Goal: Task Accomplishment & Management: Manage account settings

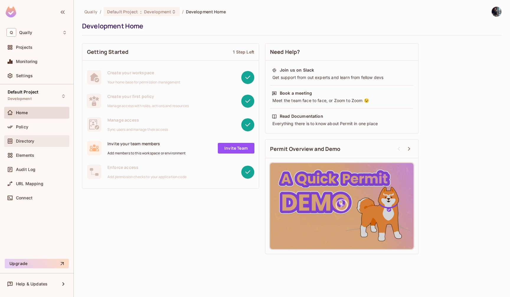
click at [40, 138] on div "Directory" at bounding box center [36, 140] width 61 height 7
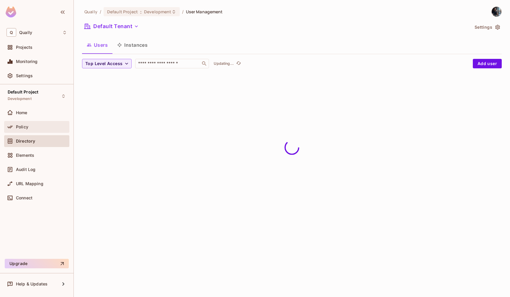
click at [43, 123] on div "Policy" at bounding box center [36, 127] width 65 height 12
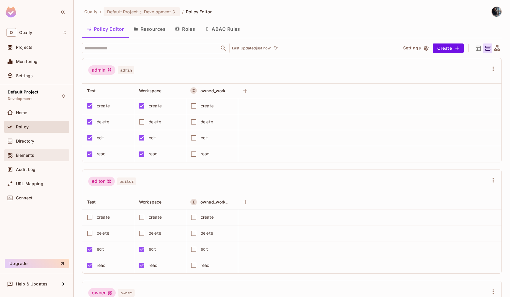
click at [26, 158] on div "Elements" at bounding box center [36, 155] width 65 height 12
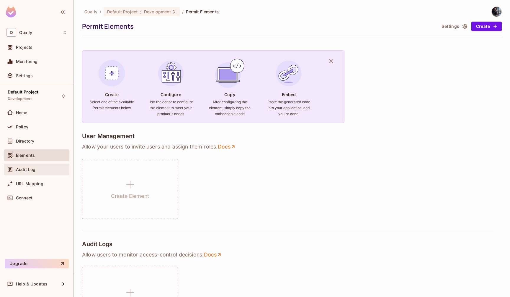
click at [28, 169] on span "Audit Log" at bounding box center [25, 169] width 19 height 5
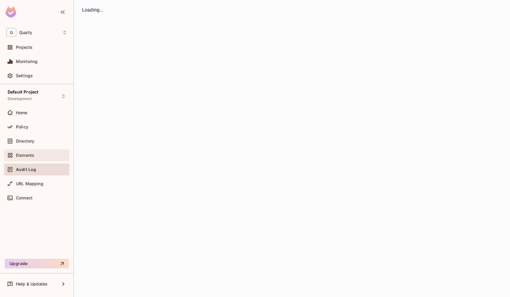
click at [30, 157] on span "Elements" at bounding box center [25, 155] width 18 height 5
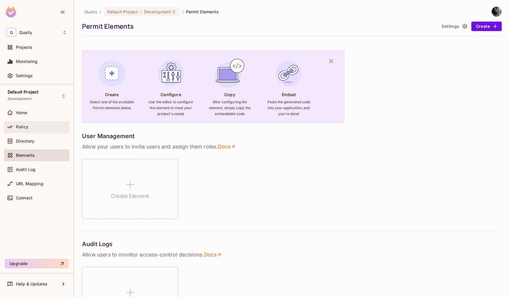
click at [36, 132] on div "Policy" at bounding box center [36, 127] width 65 height 12
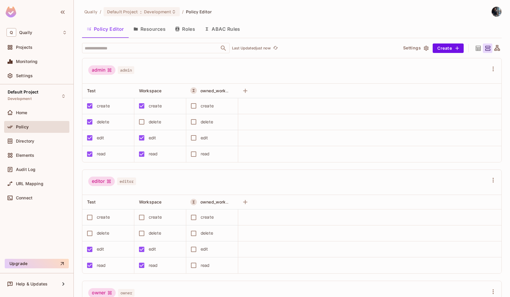
click at [38, 125] on div "Policy" at bounding box center [41, 126] width 51 height 5
click at [29, 118] on div "Home" at bounding box center [36, 113] width 65 height 12
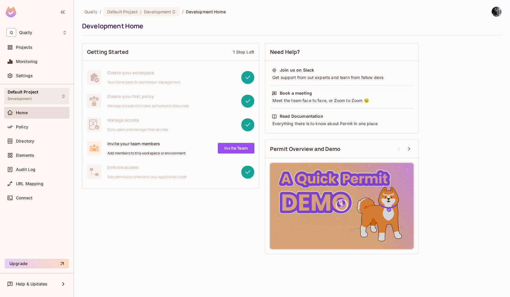
click at [36, 97] on div "Default Project Development" at bounding box center [23, 95] width 31 height 13
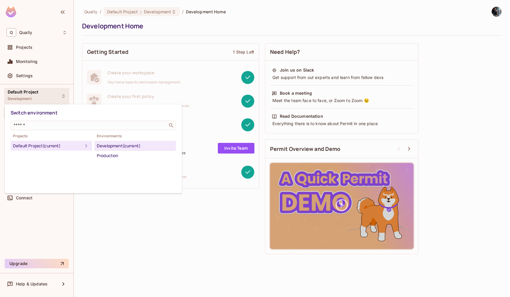
click at [38, 215] on div at bounding box center [255, 148] width 510 height 297
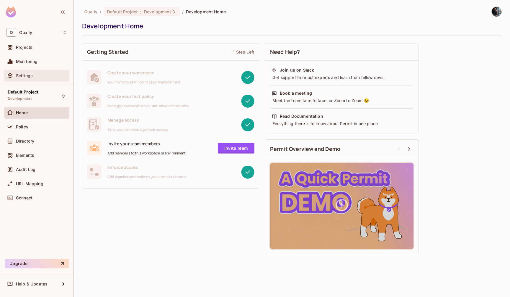
click at [41, 74] on div "Settings" at bounding box center [41, 75] width 51 height 5
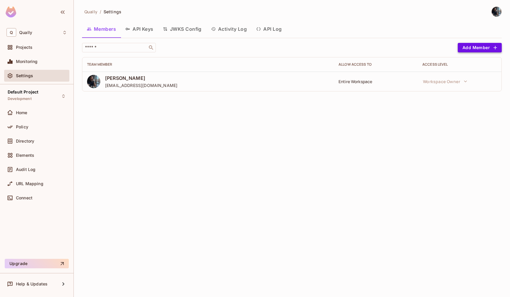
click at [475, 51] on button "Add Member" at bounding box center [480, 47] width 44 height 9
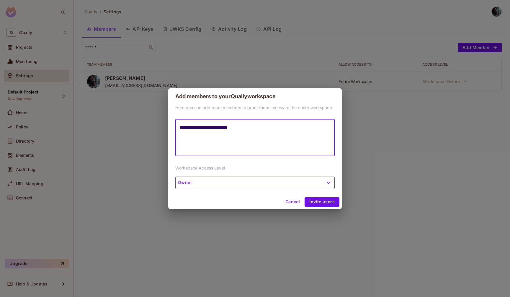
type textarea "**********"
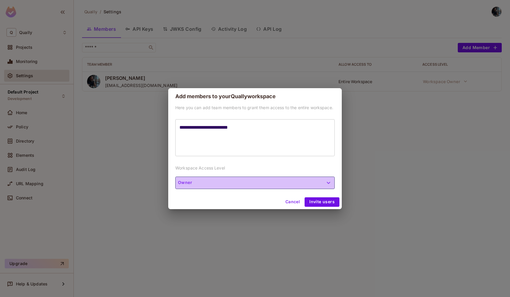
click at [237, 184] on button "Owner" at bounding box center [254, 182] width 159 height 12
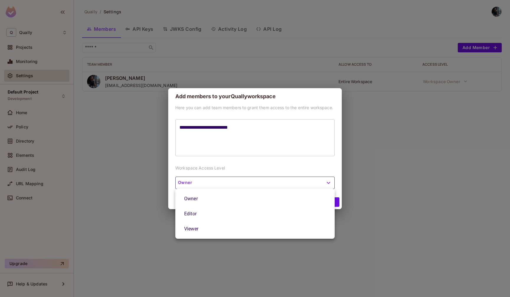
click at [235, 169] on div at bounding box center [255, 148] width 510 height 297
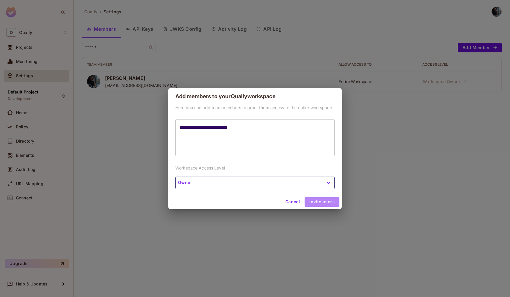
click at [323, 201] on button "Invite users" at bounding box center [322, 201] width 35 height 9
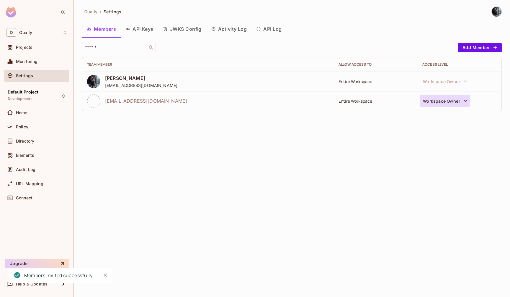
click at [455, 100] on button "Workspace Owner" at bounding box center [445, 101] width 50 height 12
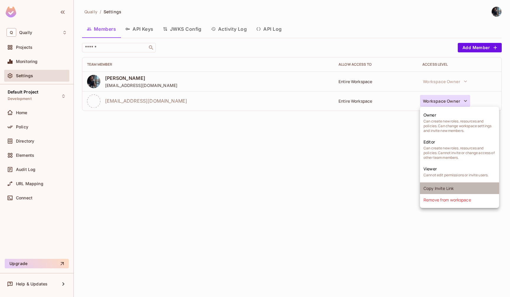
click at [489, 184] on li "Copy Invite Link" at bounding box center [459, 188] width 79 height 12
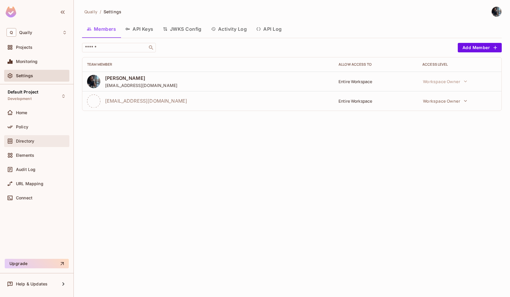
click at [27, 144] on div "Directory" at bounding box center [36, 140] width 61 height 7
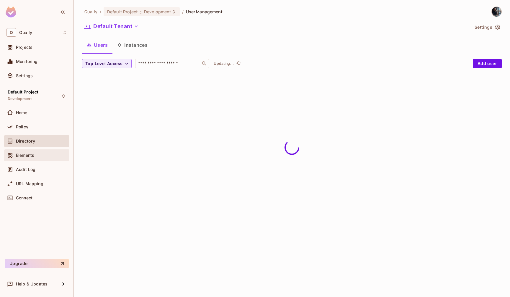
click at [27, 157] on span "Elements" at bounding box center [25, 155] width 18 height 5
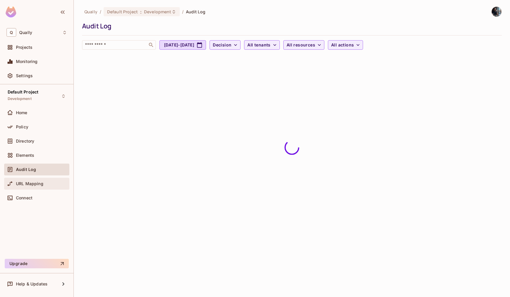
click at [27, 183] on span "URL Mapping" at bounding box center [29, 183] width 27 height 5
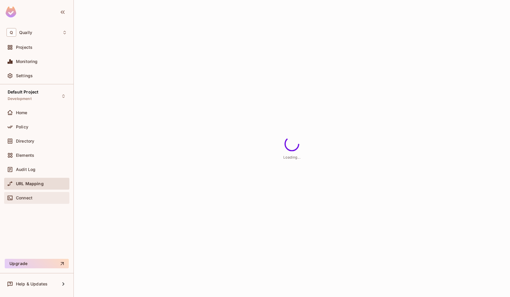
click at [29, 192] on div "Connect" at bounding box center [36, 198] width 65 height 12
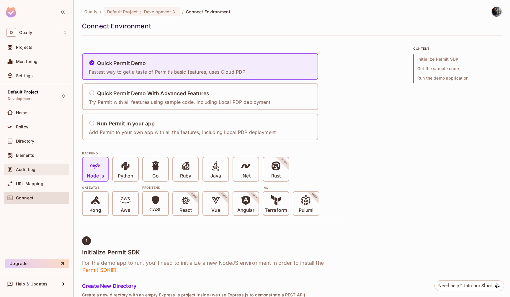
click at [36, 168] on div "Audit Log" at bounding box center [41, 169] width 51 height 5
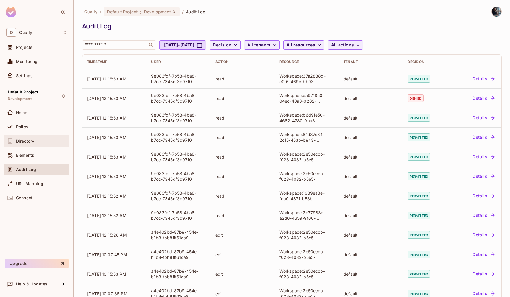
click at [37, 144] on div "Directory" at bounding box center [36, 140] width 61 height 7
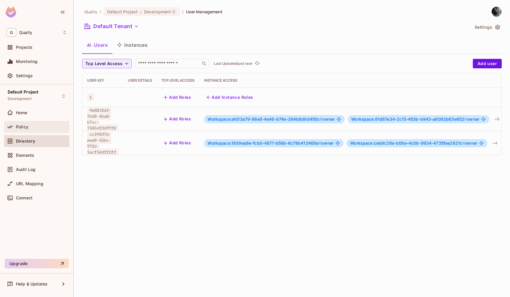
click at [38, 123] on div "Policy" at bounding box center [36, 127] width 65 height 12
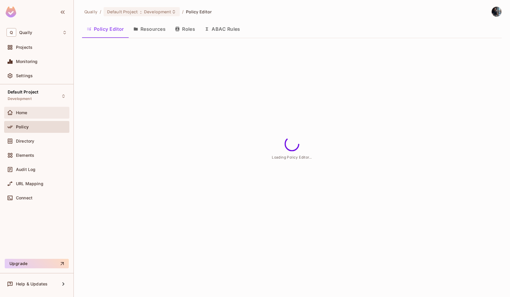
click at [36, 116] on div "Home" at bounding box center [36, 113] width 65 height 12
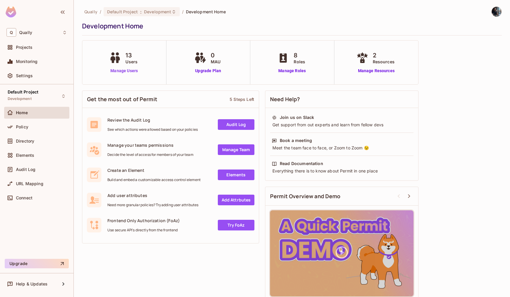
click at [123, 70] on link "Manage Users" at bounding box center [124, 71] width 33 height 6
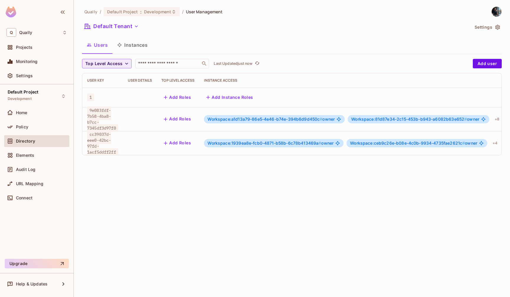
click at [118, 63] on span "Top Level Access" at bounding box center [103, 63] width 37 height 7
click at [105, 156] on div at bounding box center [255, 148] width 510 height 297
click at [255, 66] on button "Click to refresh data" at bounding box center [257, 63] width 7 height 7
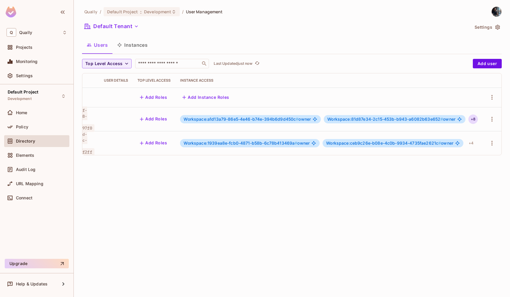
click at [469, 118] on div "+ 8" at bounding box center [473, 118] width 9 height 9
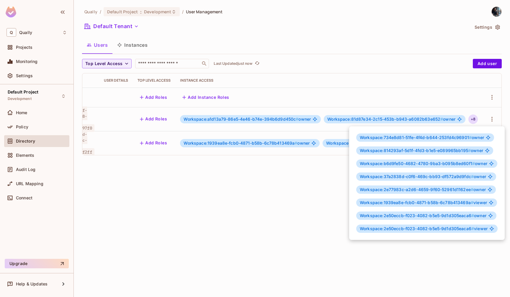
click at [331, 194] on div at bounding box center [255, 148] width 510 height 297
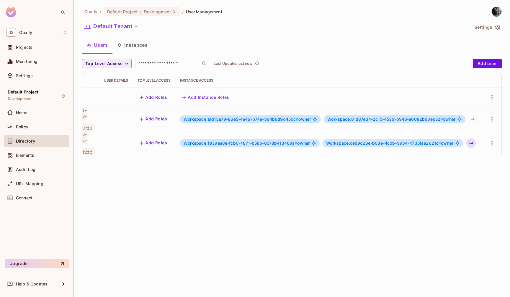
click at [473, 143] on div "+ 4" at bounding box center [471, 142] width 9 height 9
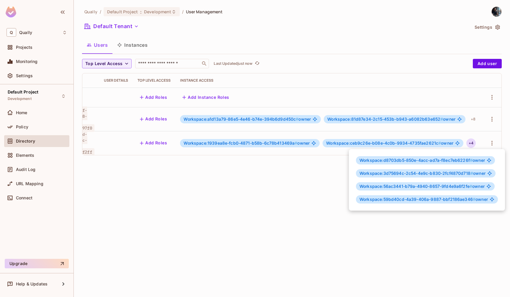
click at [299, 237] on div at bounding box center [255, 148] width 510 height 297
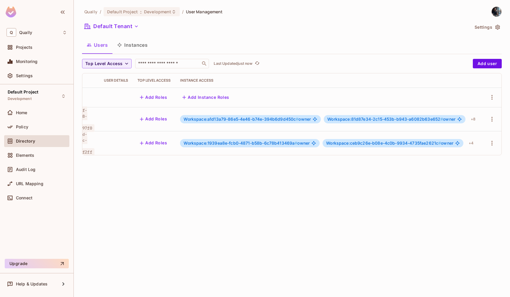
click at [79, 17] on div "Qually / Default Project : Development / User Management Default Tenant Setting…" at bounding box center [292, 148] width 437 height 297
click at [88, 17] on div "Qually / Default Project : Development / User Management" at bounding box center [152, 11] width 141 height 10
click at [88, 13] on span "Qually" at bounding box center [90, 12] width 13 height 6
click at [55, 10] on div at bounding box center [37, 13] width 74 height 26
click at [63, 12] on icon "button" at bounding box center [62, 12] width 7 height 7
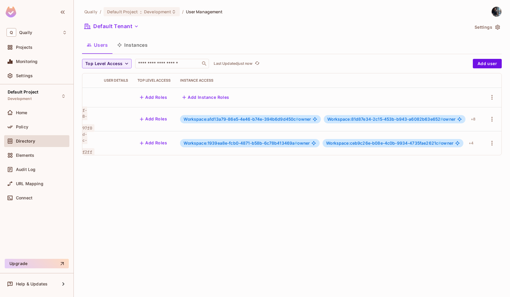
scroll to position [0, 0]
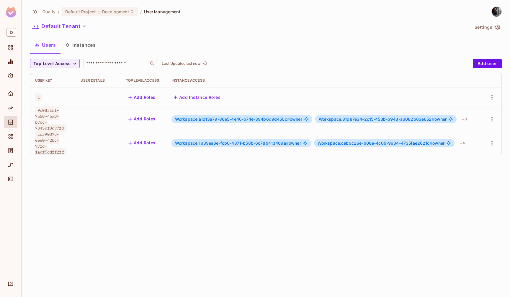
click at [40, 8] on div "Qually / Default Project : Development / User Management" at bounding box center [105, 11] width 151 height 10
click at [38, 12] on icon "button" at bounding box center [35, 11] width 7 height 7
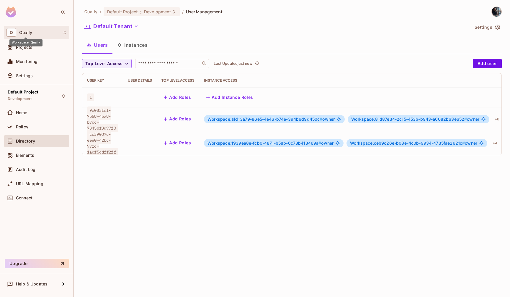
click at [29, 32] on span "Qually" at bounding box center [25, 32] width 13 height 5
click at [155, 35] on div at bounding box center [255, 148] width 510 height 297
click at [50, 49] on div "Projects" at bounding box center [41, 47] width 51 height 5
